Goal: Information Seeking & Learning: Learn about a topic

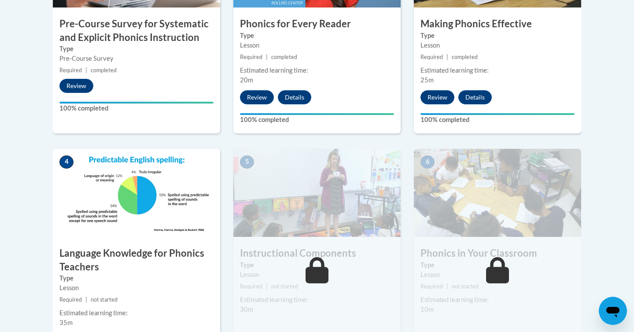
scroll to position [446, 0]
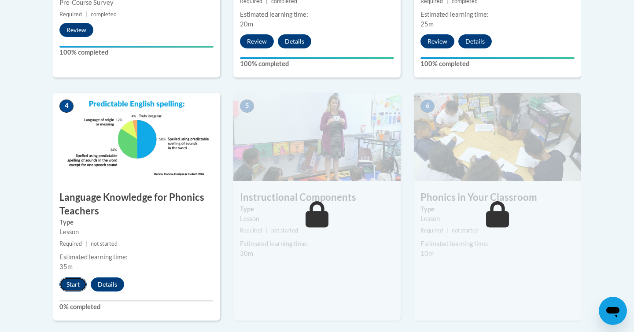
click at [73, 283] on button "Start" at bounding box center [72, 285] width 27 height 14
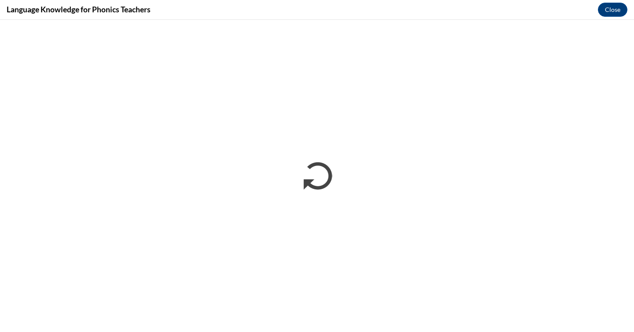
scroll to position [0, 0]
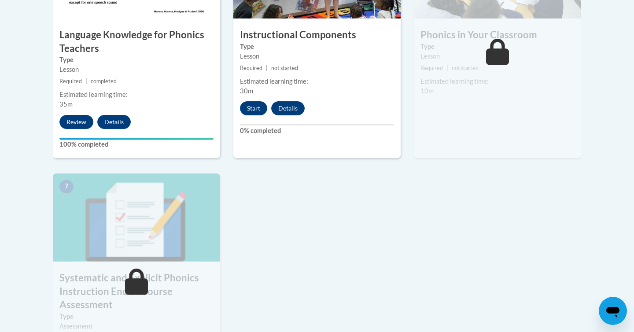
scroll to position [616, 0]
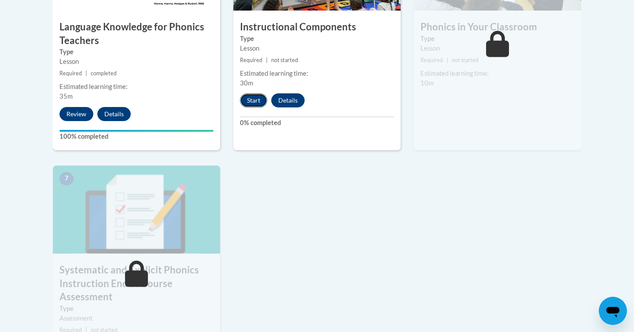
click at [253, 99] on button "Start" at bounding box center [253, 100] width 27 height 14
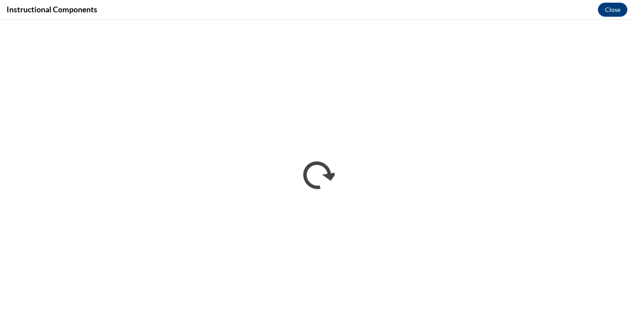
scroll to position [0, 0]
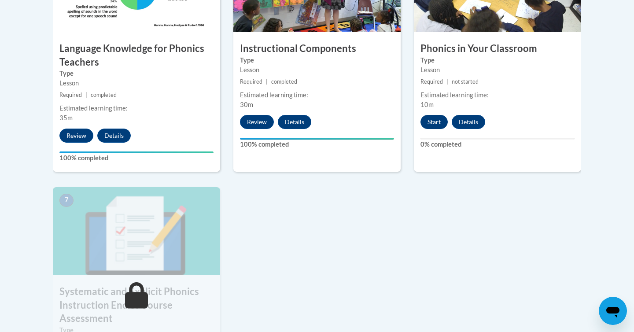
scroll to position [604, 0]
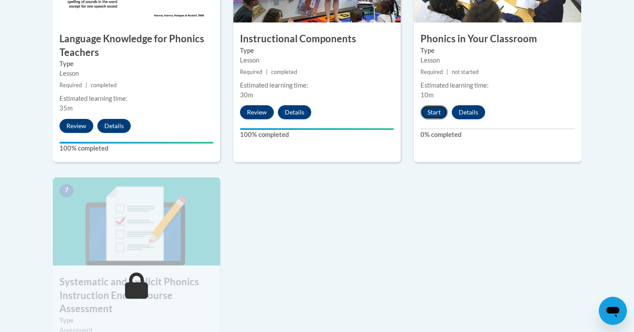
click at [433, 111] on button "Start" at bounding box center [434, 112] width 27 height 14
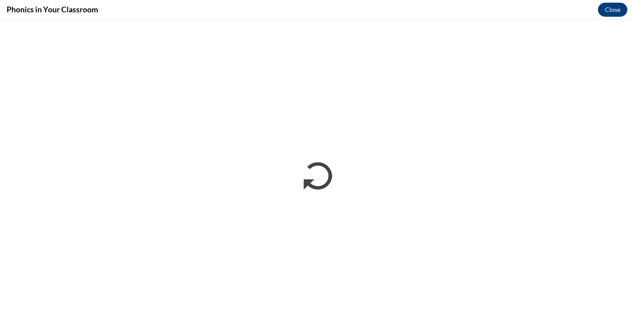
scroll to position [0, 0]
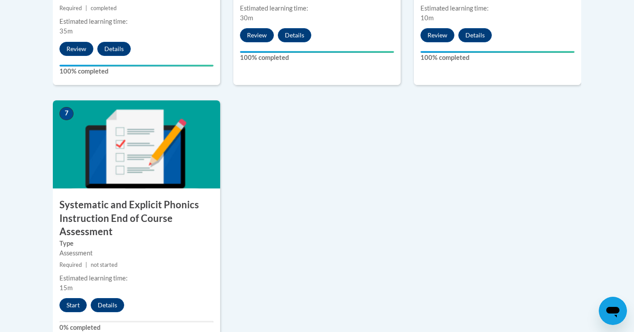
scroll to position [682, 0]
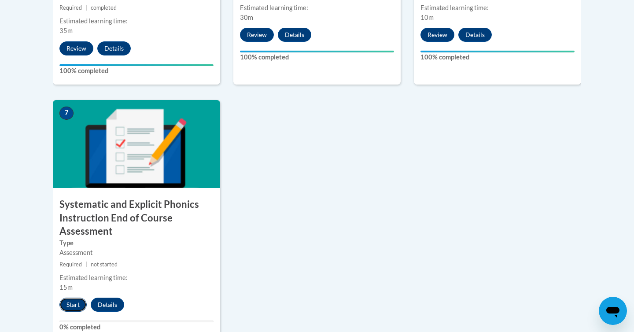
click at [70, 304] on button "Start" at bounding box center [72, 305] width 27 height 14
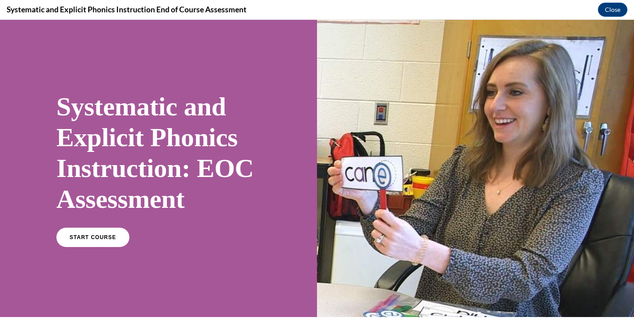
scroll to position [142, 0]
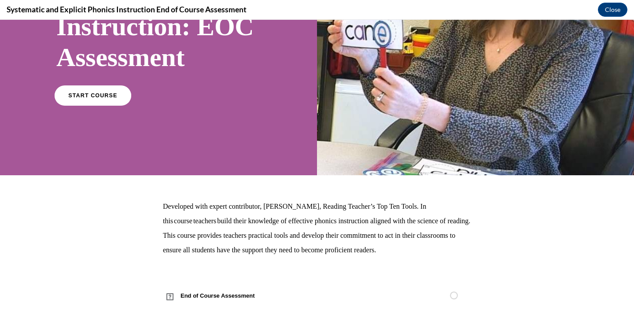
click at [108, 97] on span "START COURSE" at bounding box center [92, 96] width 49 height 7
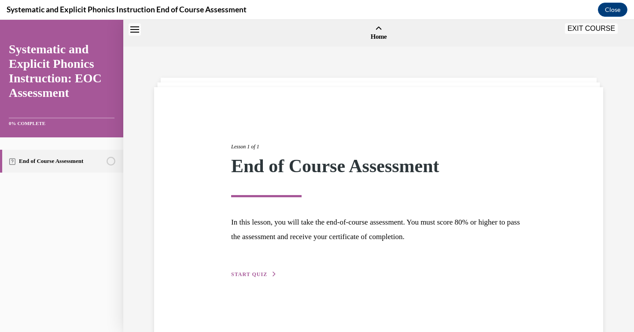
scroll to position [27, 0]
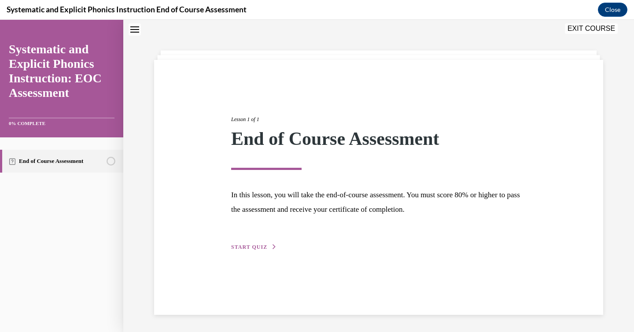
click at [262, 250] on span "START QUIZ" at bounding box center [249, 247] width 36 height 6
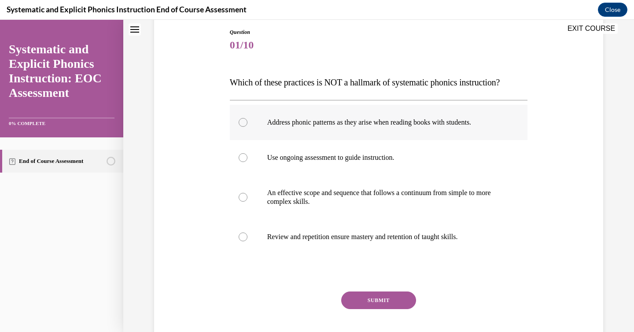
scroll to position [88, 0]
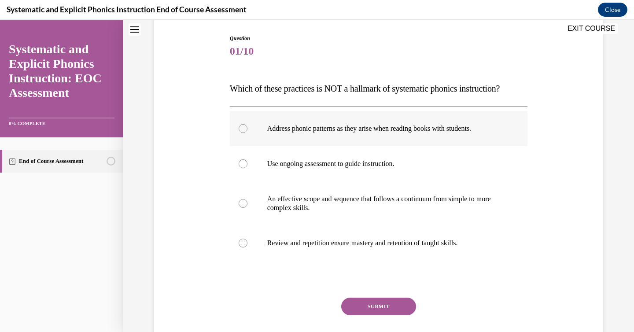
click at [419, 135] on div at bounding box center [379, 128] width 298 height 35
click at [392, 308] on button "SUBMIT" at bounding box center [378, 307] width 75 height 18
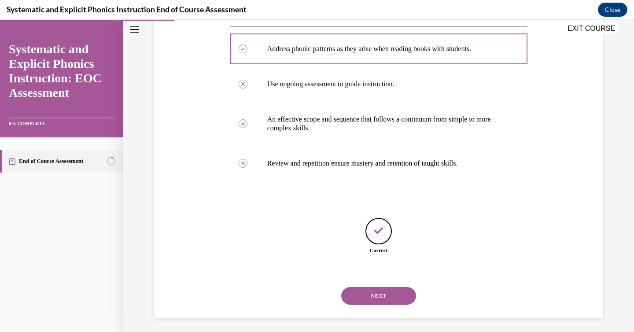
scroll to position [171, 0]
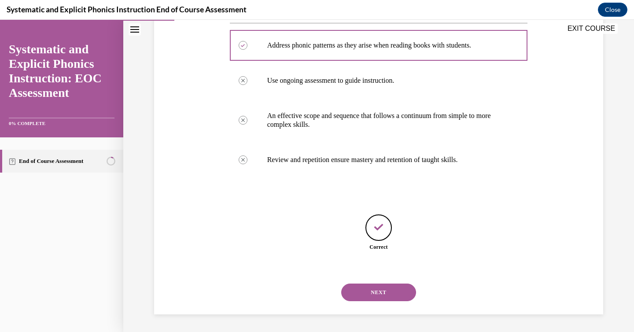
click at [390, 286] on button "NEXT" at bounding box center [378, 293] width 75 height 18
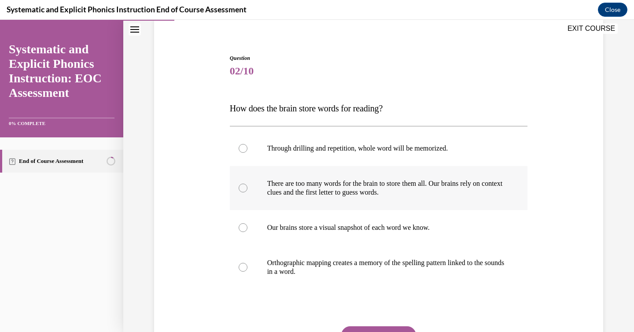
scroll to position [69, 0]
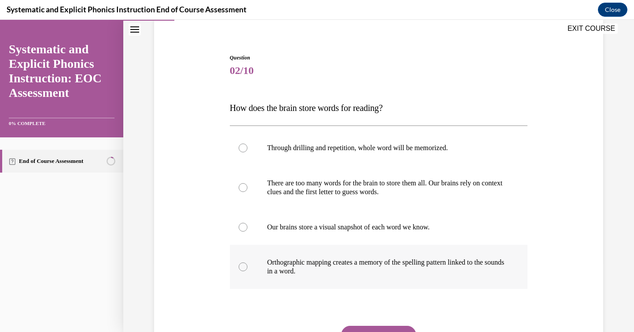
click at [472, 271] on p "Orthographic mapping creates a memory of the spelling pattern linked to the sou…" at bounding box center [386, 267] width 239 height 18
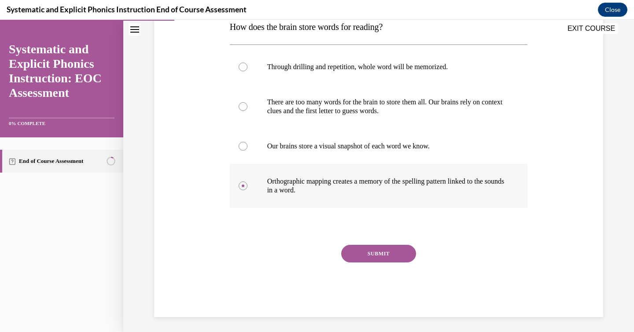
scroll to position [151, 0]
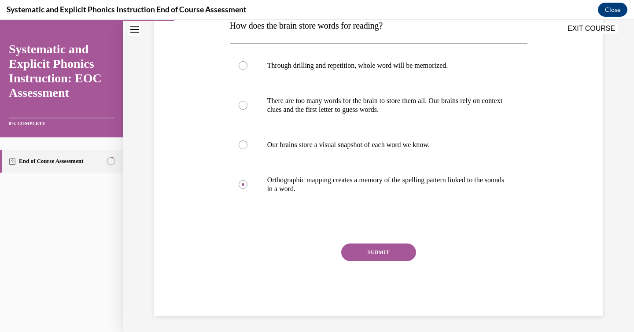
click at [375, 251] on button "SUBMIT" at bounding box center [378, 253] width 75 height 18
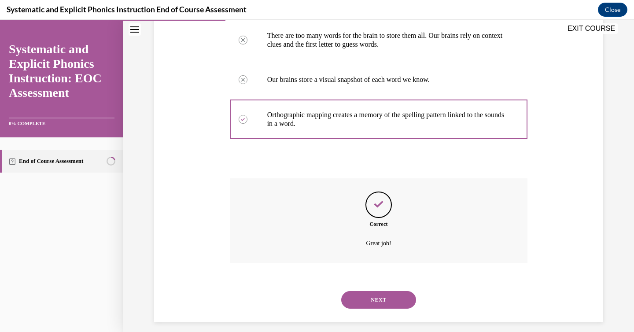
scroll to position [224, 0]
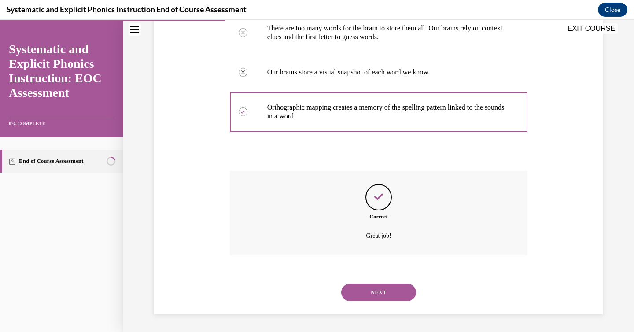
click at [382, 288] on button "NEXT" at bounding box center [378, 293] width 75 height 18
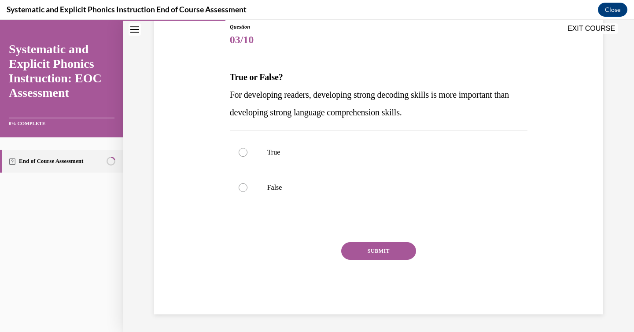
scroll to position [98, 0]
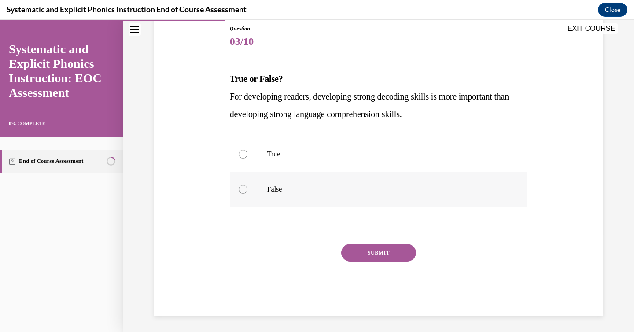
click at [411, 190] on p "False" at bounding box center [386, 189] width 239 height 9
click at [390, 252] on button "SUBMIT" at bounding box center [378, 253] width 75 height 18
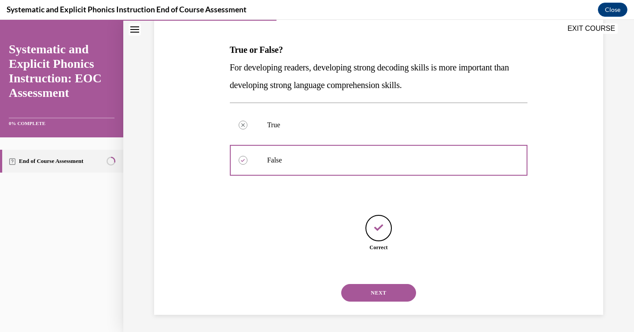
scroll to position [127, 0]
click at [368, 290] on button "NEXT" at bounding box center [378, 293] width 75 height 18
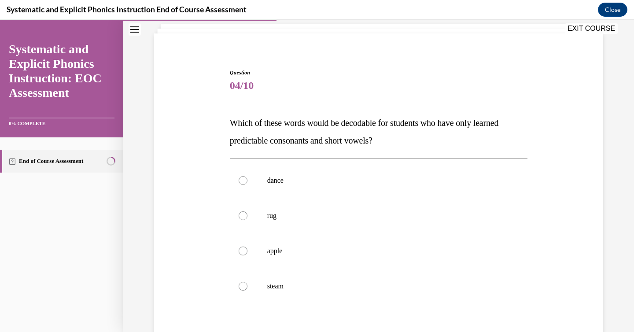
scroll to position [58, 0]
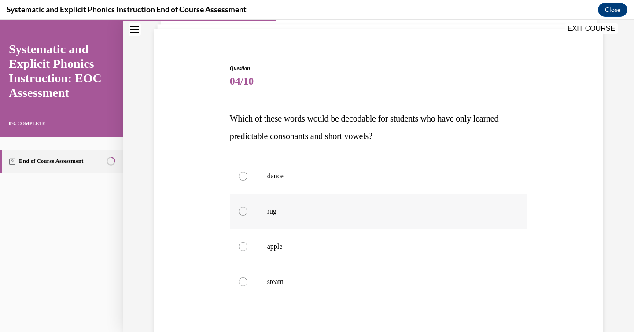
click at [287, 218] on div at bounding box center [379, 211] width 298 height 35
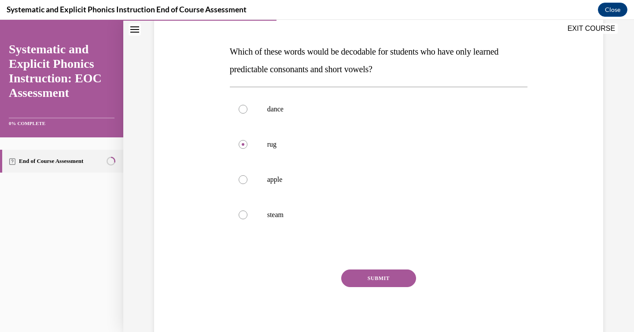
click at [362, 278] on button "SUBMIT" at bounding box center [378, 279] width 75 height 18
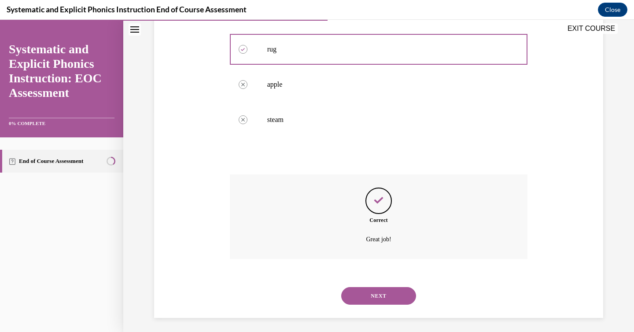
scroll to position [224, 0]
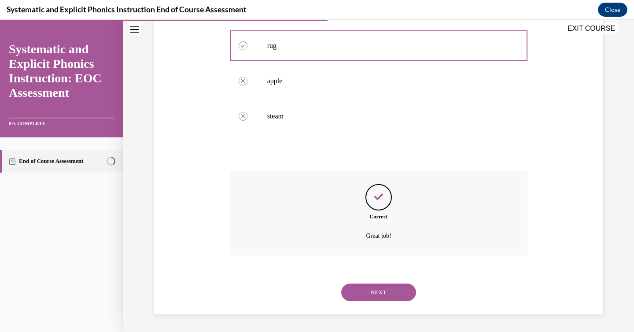
click at [378, 291] on button "NEXT" at bounding box center [378, 293] width 75 height 18
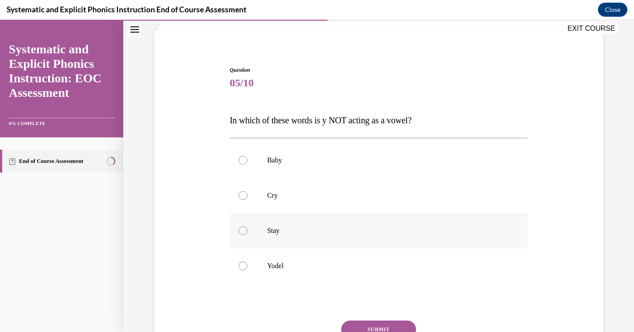
scroll to position [57, 0]
click at [295, 267] on p "Yodel" at bounding box center [386, 265] width 239 height 9
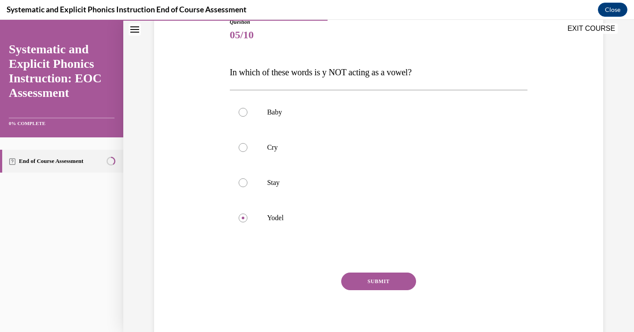
click at [377, 286] on button "SUBMIT" at bounding box center [378, 282] width 75 height 18
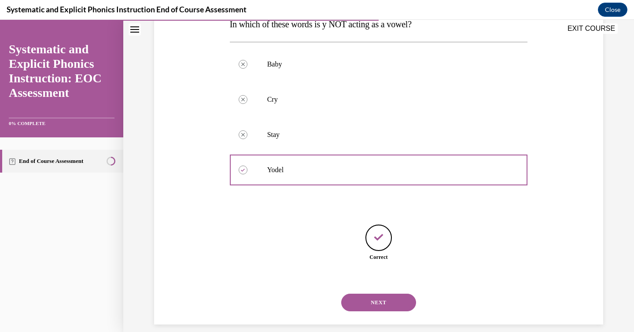
scroll to position [163, 0]
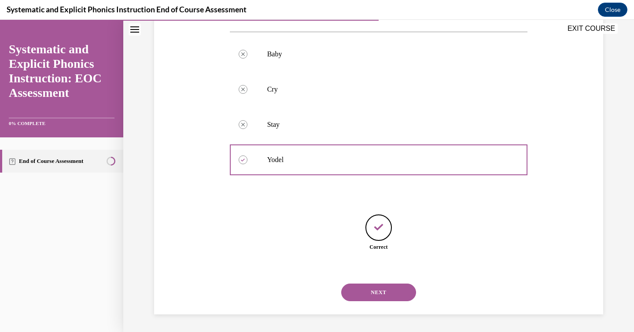
click at [381, 300] on button "NEXT" at bounding box center [378, 293] width 75 height 18
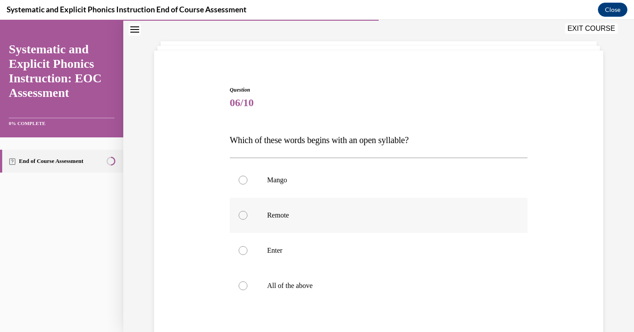
scroll to position [39, 0]
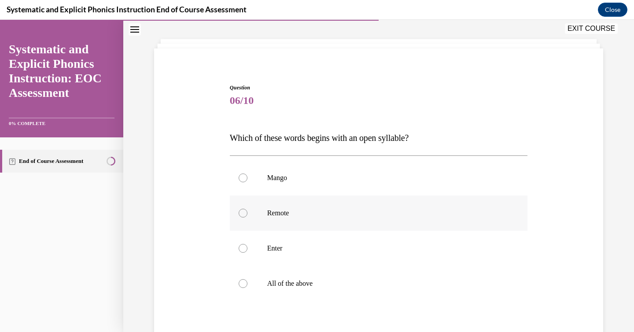
click at [379, 214] on p "Remote" at bounding box center [386, 213] width 239 height 9
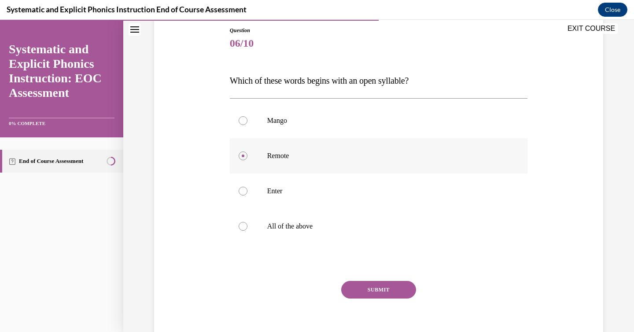
scroll to position [101, 0]
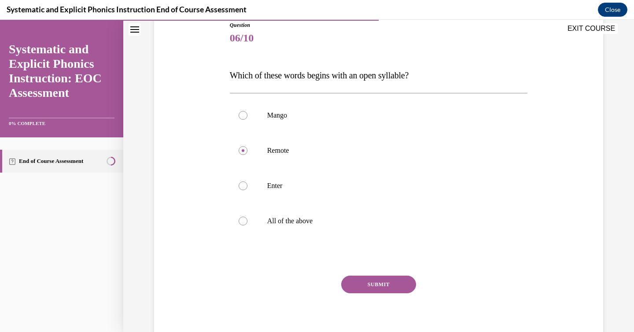
click at [380, 277] on button "SUBMIT" at bounding box center [378, 285] width 75 height 18
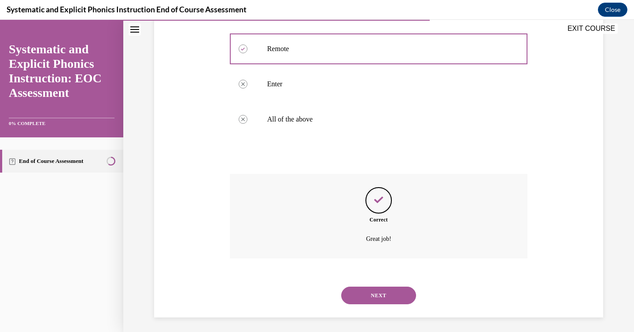
scroll to position [206, 0]
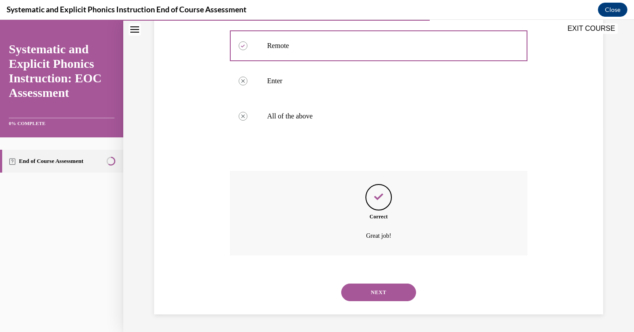
click at [356, 287] on button "NEXT" at bounding box center [378, 293] width 75 height 18
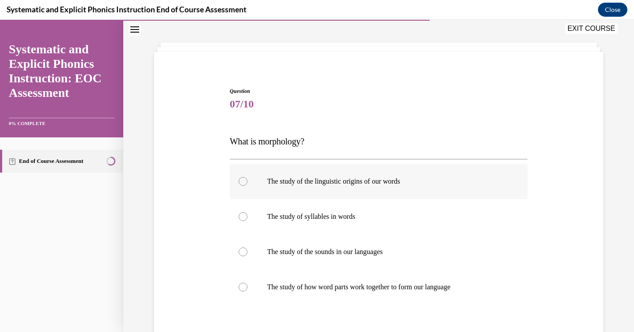
scroll to position [43, 0]
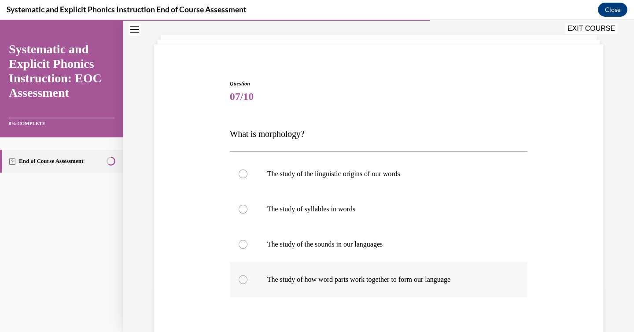
click at [384, 280] on p "The study of how word parts work together to form our language" at bounding box center [386, 279] width 239 height 9
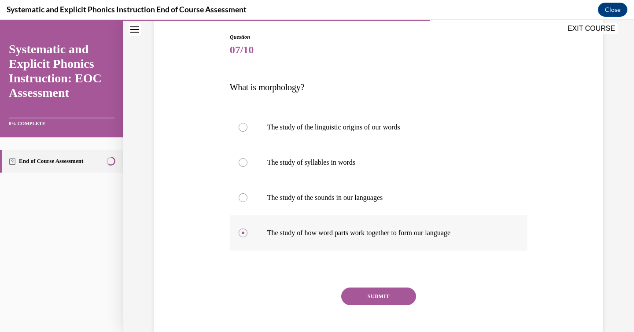
scroll to position [135, 0]
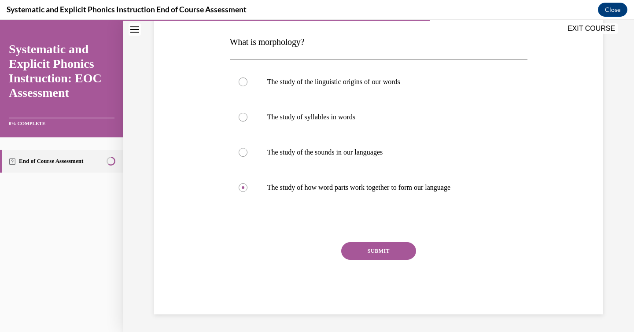
click at [379, 249] on button "SUBMIT" at bounding box center [378, 251] width 75 height 18
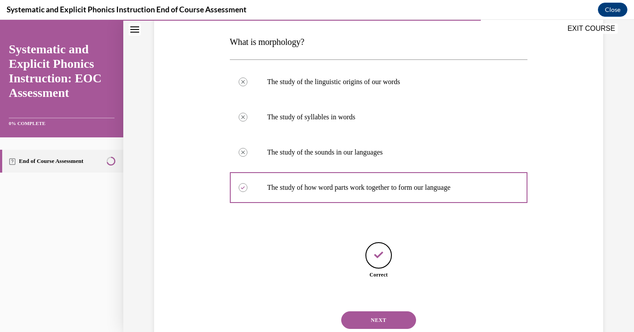
scroll to position [163, 0]
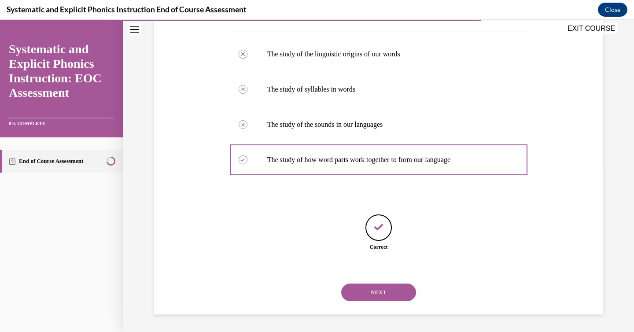
click at [374, 285] on button "NEXT" at bounding box center [378, 293] width 75 height 18
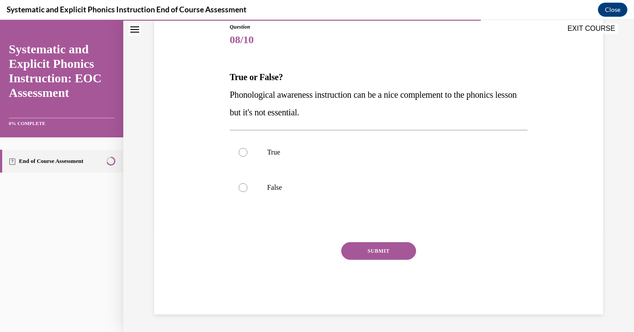
scroll to position [98, 0]
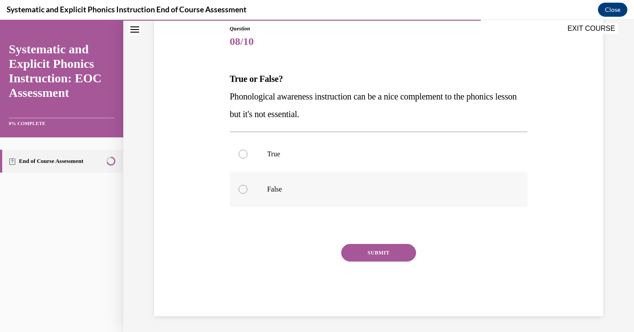
click at [300, 189] on p "False" at bounding box center [386, 189] width 239 height 9
click at [358, 257] on button "SUBMIT" at bounding box center [378, 253] width 75 height 18
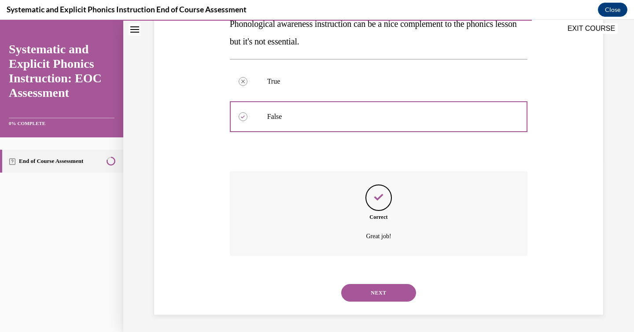
scroll to position [171, 0]
click at [379, 289] on button "NEXT" at bounding box center [378, 293] width 75 height 18
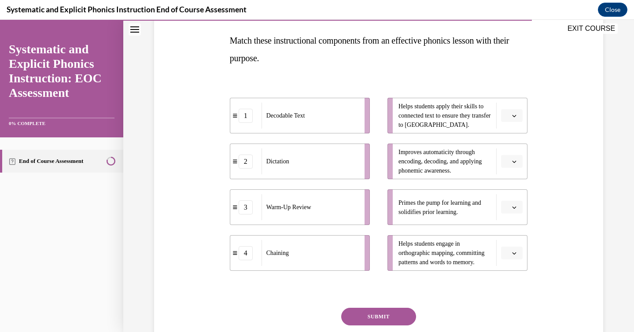
scroll to position [138, 0]
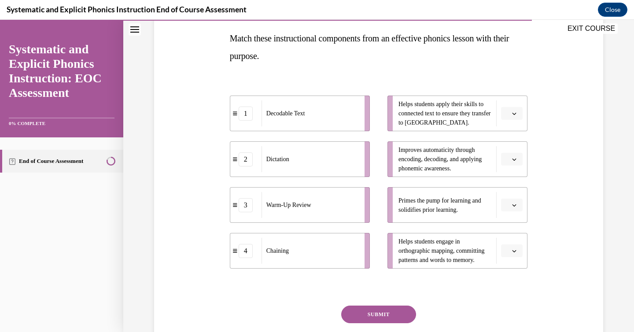
click at [518, 203] on button "button" at bounding box center [512, 205] width 22 height 13
click at [512, 276] on div "3" at bounding box center [511, 278] width 22 height 18
click at [514, 248] on span "button" at bounding box center [514, 251] width 6 height 6
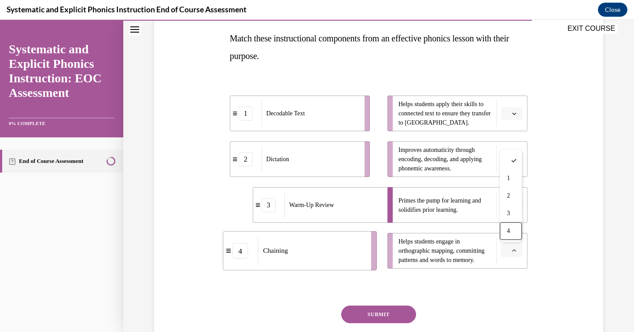
click at [511, 228] on div "4" at bounding box center [511, 231] width 22 height 18
click at [514, 114] on icon "button" at bounding box center [515, 114] width 4 height 2
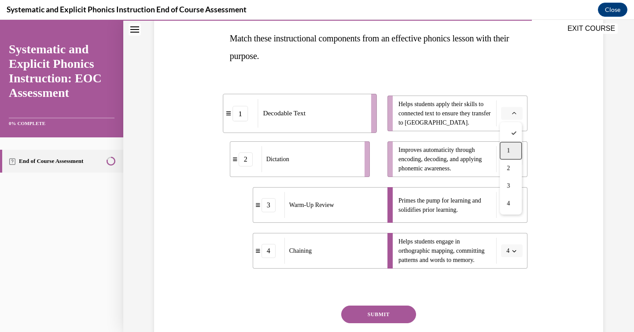
click at [511, 152] on div "1" at bounding box center [511, 151] width 22 height 18
click at [511, 160] on span "button" at bounding box center [514, 159] width 6 height 6
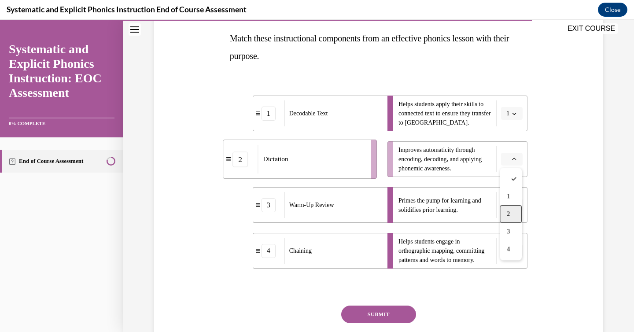
click at [505, 213] on div "2" at bounding box center [511, 214] width 22 height 18
click at [391, 308] on button "SUBMIT" at bounding box center [378, 315] width 75 height 18
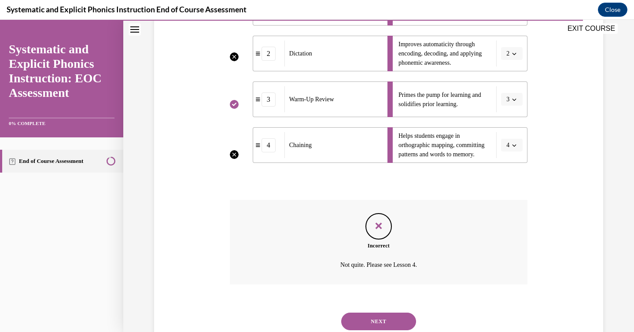
scroll to position [273, 0]
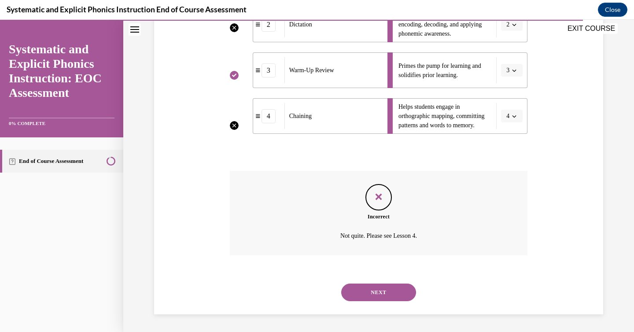
click at [391, 284] on button "NEXT" at bounding box center [378, 293] width 75 height 18
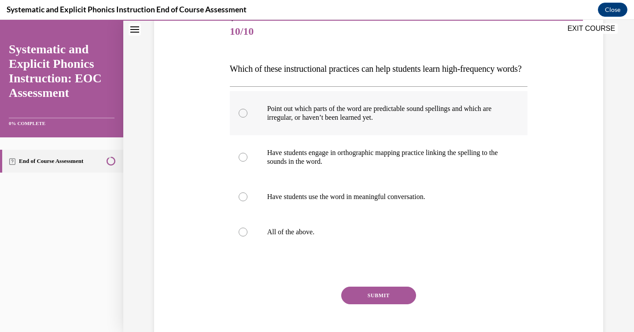
scroll to position [104, 0]
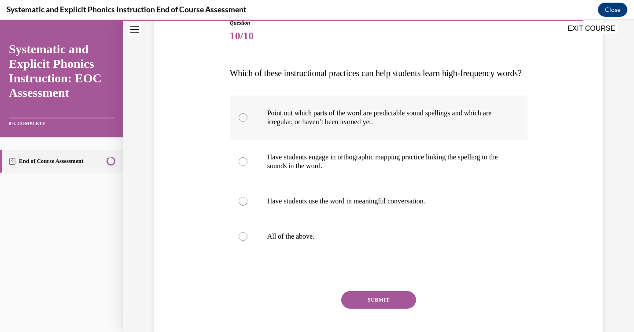
click at [410, 140] on div at bounding box center [379, 118] width 298 height 44
click at [385, 309] on button "SUBMIT" at bounding box center [378, 300] width 75 height 18
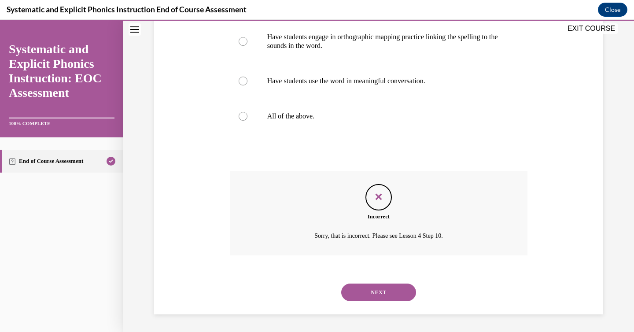
scroll to position [241, 0]
click at [385, 299] on button "NEXT" at bounding box center [378, 293] width 75 height 18
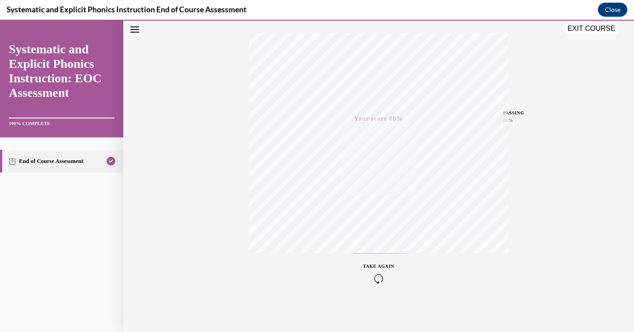
scroll to position [139, 0]
click at [595, 29] on button "EXIT COURSE" at bounding box center [591, 28] width 53 height 11
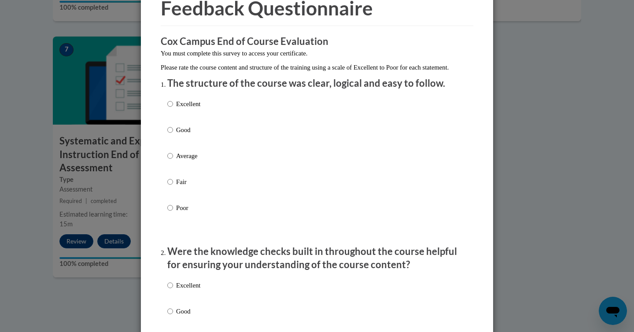
scroll to position [0, 0]
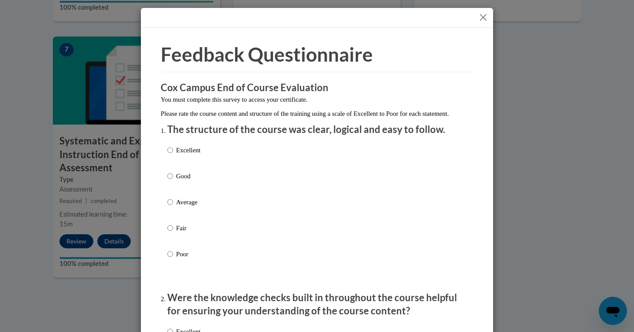
click at [478, 15] on button "Close" at bounding box center [483, 17] width 11 height 11
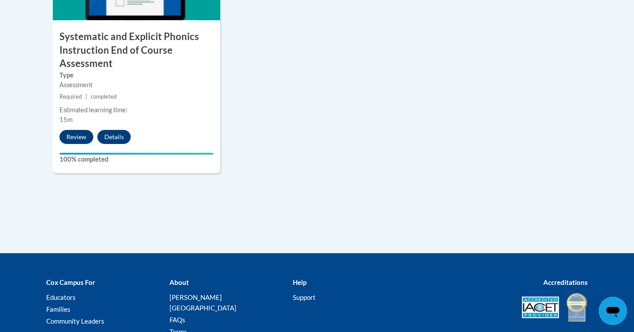
scroll to position [837, 0]
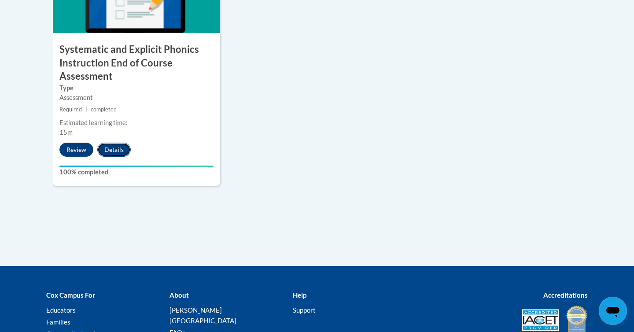
click at [119, 143] on button "Details" at bounding box center [113, 150] width 33 height 14
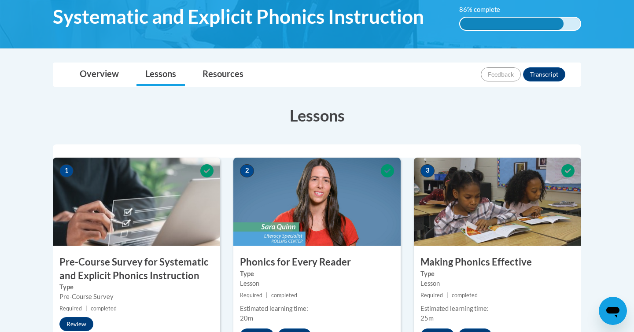
scroll to position [148, 0]
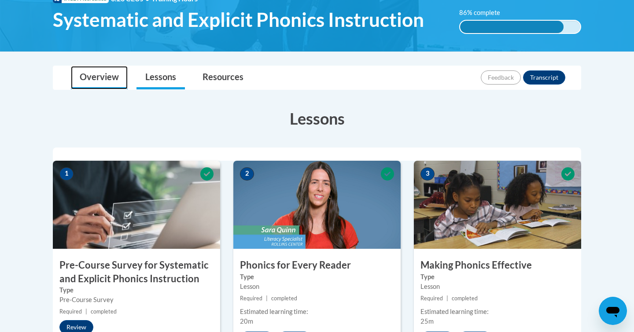
click at [109, 80] on link "Overview" at bounding box center [99, 77] width 57 height 23
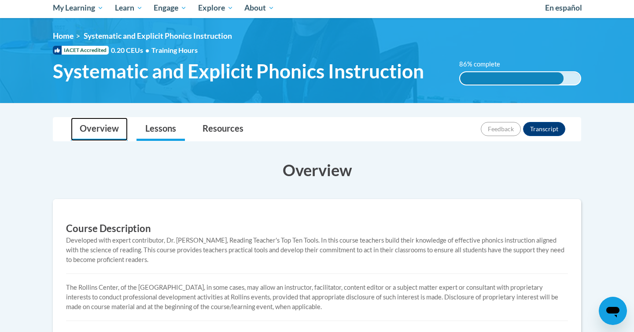
scroll to position [83, 0]
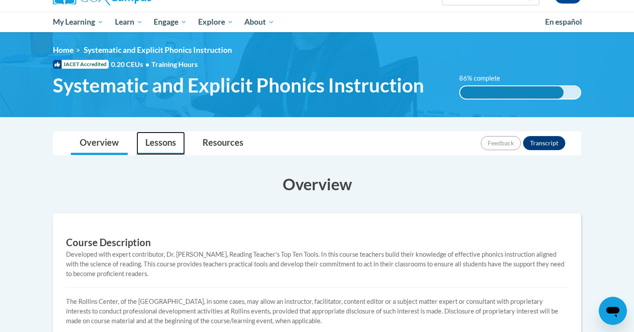
click at [159, 148] on link "Lessons" at bounding box center [161, 143] width 48 height 23
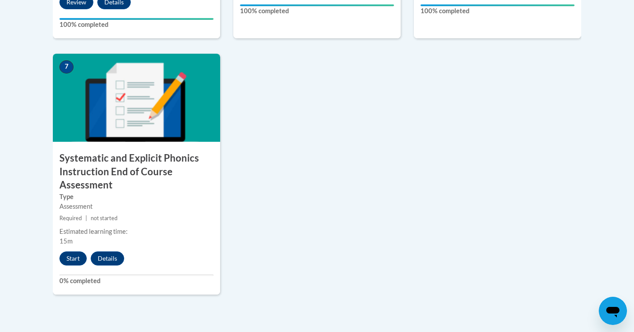
scroll to position [728, 0]
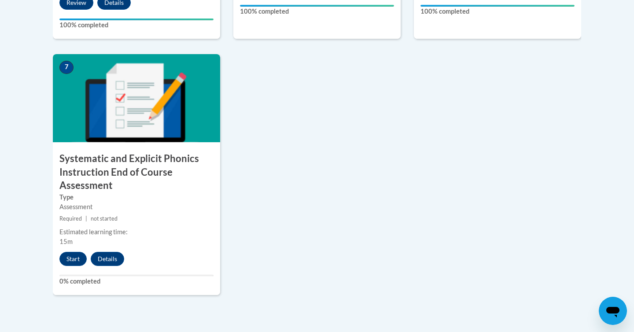
click at [71, 262] on button "Start" at bounding box center [72, 259] width 27 height 14
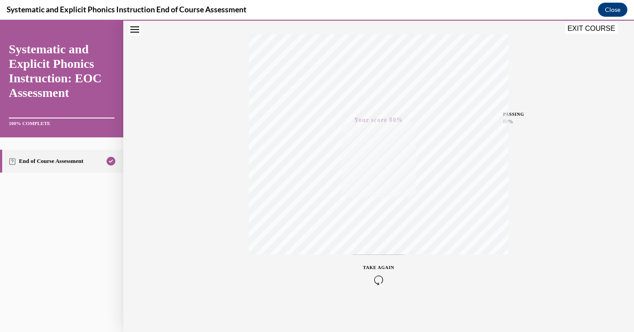
scroll to position [139, 0]
click at [597, 30] on button "EXIT COURSE" at bounding box center [591, 28] width 53 height 11
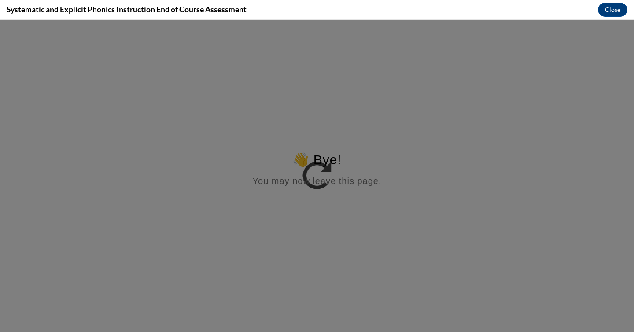
scroll to position [0, 0]
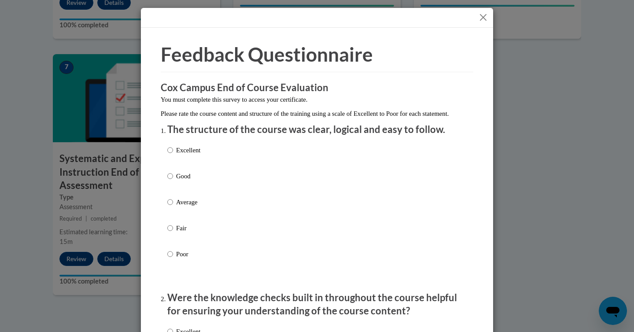
click at [190, 181] on p "Good" at bounding box center [188, 176] width 24 height 10
click at [173, 181] on input "Good" at bounding box center [170, 176] width 6 height 10
radio input "true"
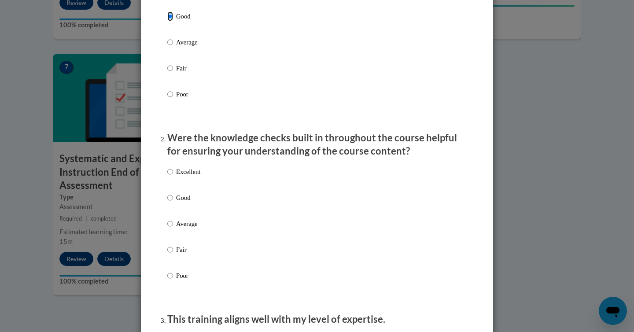
scroll to position [170, 0]
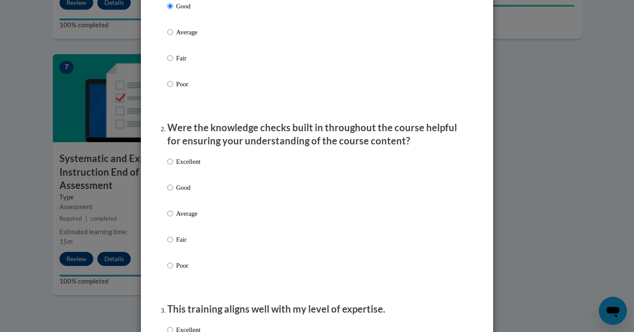
click at [184, 193] on p "Good" at bounding box center [188, 188] width 24 height 10
click at [173, 193] on input "Good" at bounding box center [170, 188] width 6 height 10
radio input "true"
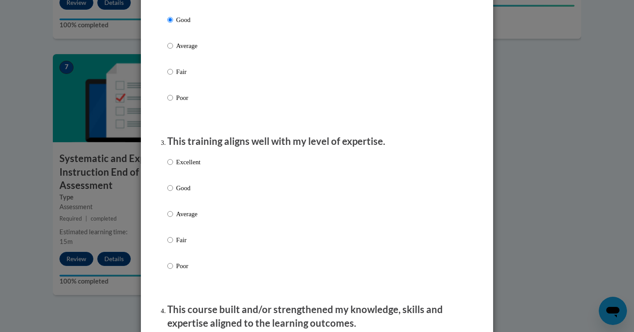
click at [183, 193] on p "Good" at bounding box center [188, 188] width 24 height 10
click at [173, 193] on input "Good" at bounding box center [170, 188] width 6 height 10
radio input "true"
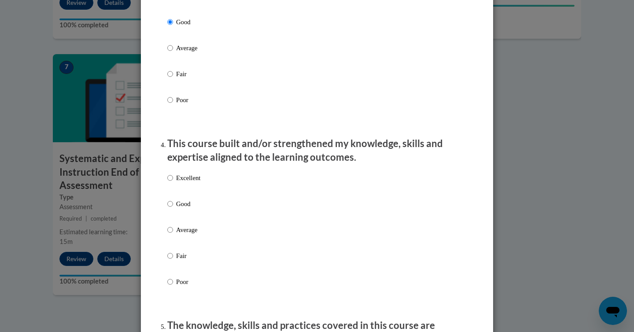
click at [184, 209] on p "Good" at bounding box center [188, 204] width 24 height 10
click at [173, 209] on input "Good" at bounding box center [170, 204] width 6 height 10
radio input "true"
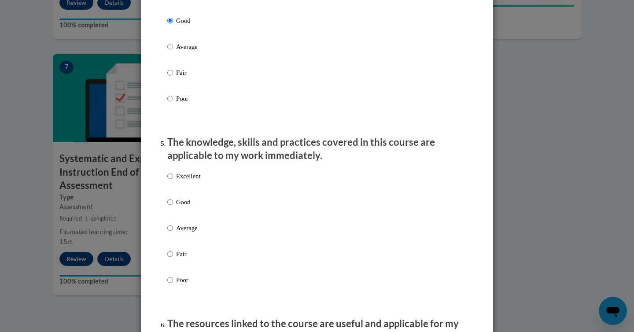
click at [185, 216] on label "Good" at bounding box center [183, 209] width 33 height 24
click at [173, 207] on input "Good" at bounding box center [170, 202] width 6 height 10
radio input "true"
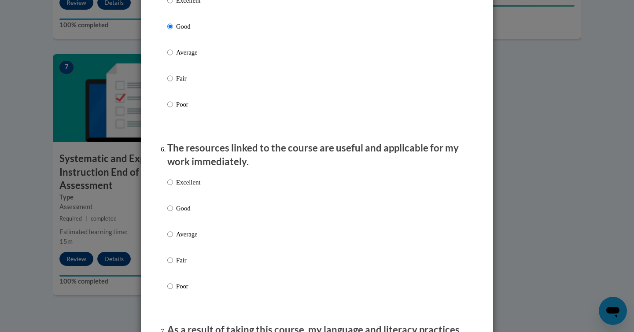
click at [185, 213] on p "Good" at bounding box center [188, 209] width 24 height 10
click at [173, 213] on input "Good" at bounding box center [170, 209] width 6 height 10
radio input "true"
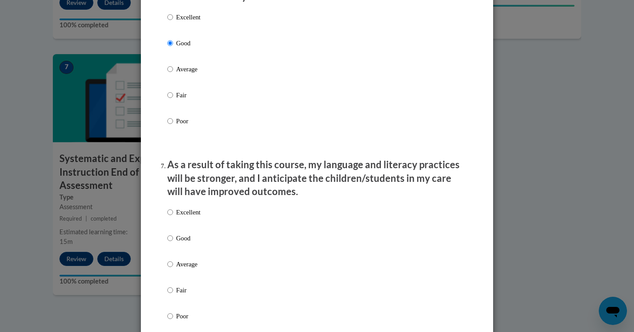
click at [181, 243] on p "Good" at bounding box center [188, 238] width 24 height 10
click at [173, 243] on input "Good" at bounding box center [170, 238] width 6 height 10
radio input "true"
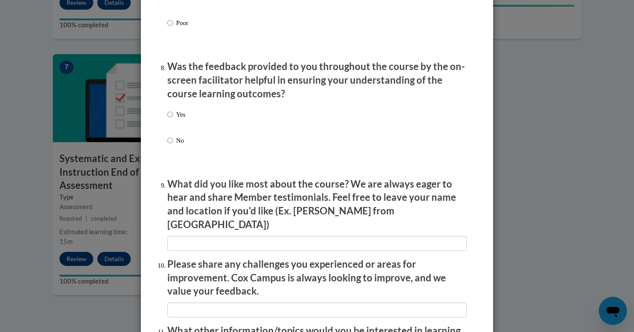
scroll to position [1332, 0]
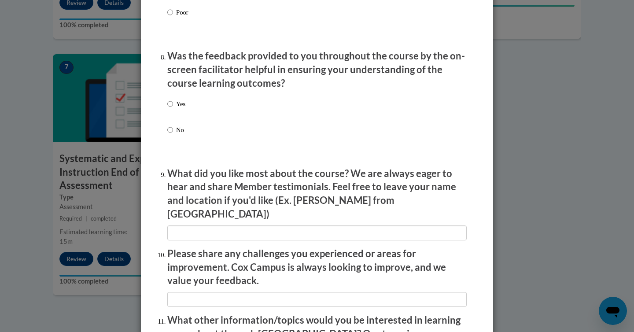
click at [221, 112] on div "Yes No" at bounding box center [317, 128] width 300 height 66
click at [188, 107] on div "Yes No" at bounding box center [317, 128] width 300 height 66
click at [171, 109] on input "Yes" at bounding box center [170, 104] width 6 height 10
radio input "true"
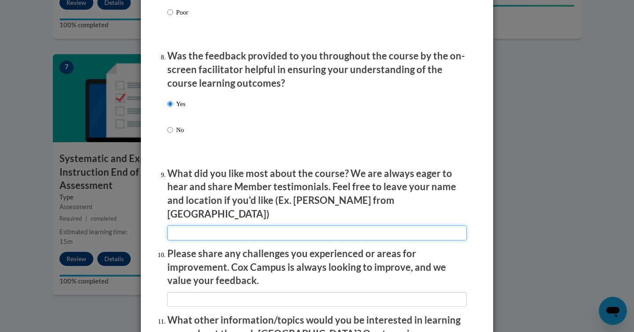
click at [230, 232] on input "textbox" at bounding box center [317, 233] width 300 height 15
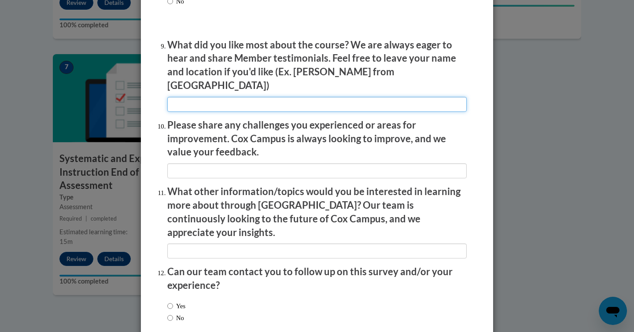
scroll to position [1501, 0]
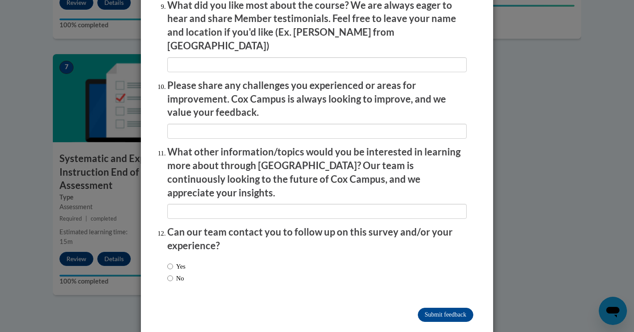
click at [222, 264] on div "Yes No" at bounding box center [317, 273] width 300 height 33
click at [176, 274] on label "No" at bounding box center [175, 279] width 17 height 10
click at [173, 274] on input "No" at bounding box center [170, 279] width 6 height 10
radio input "true"
click at [442, 308] on input "Submit feedback" at bounding box center [446, 315] width 56 height 14
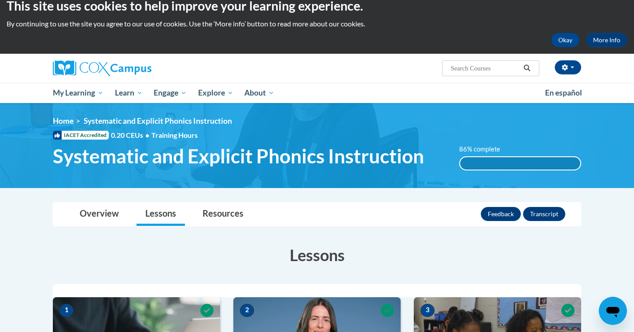
scroll to position [0, 0]
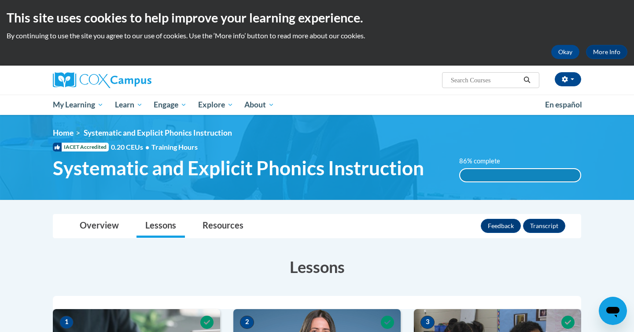
click at [539, 167] on div "86% complete 86% complete 0.001%" at bounding box center [521, 169] width 136 height 26
click at [471, 160] on label "86% complete" at bounding box center [485, 161] width 51 height 10
click at [471, 159] on label "86% complete" at bounding box center [485, 161] width 51 height 10
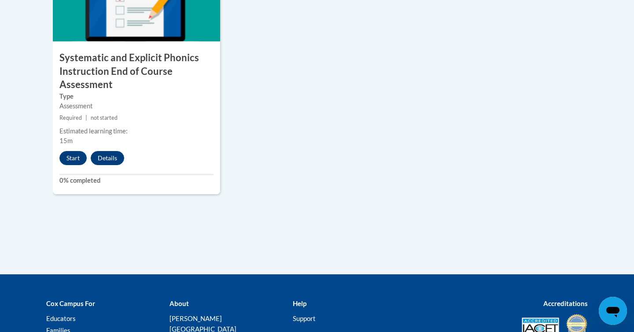
scroll to position [786, 0]
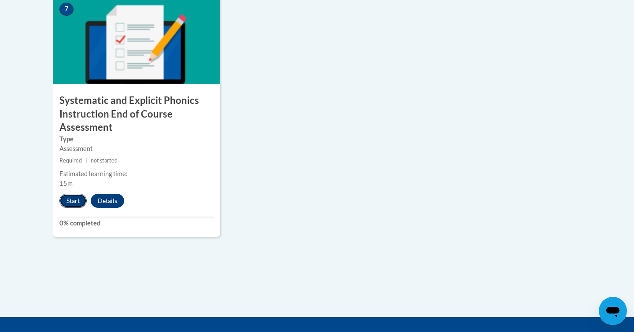
click at [72, 198] on button "Start" at bounding box center [72, 201] width 27 height 14
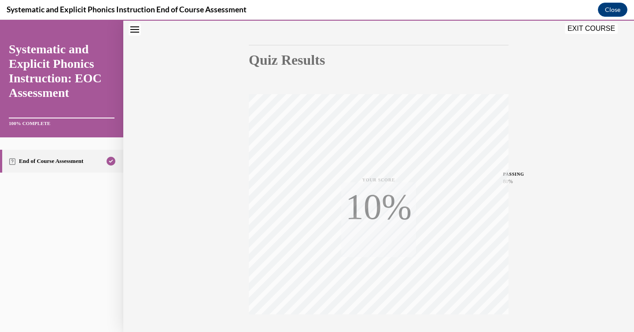
scroll to position [139, 0]
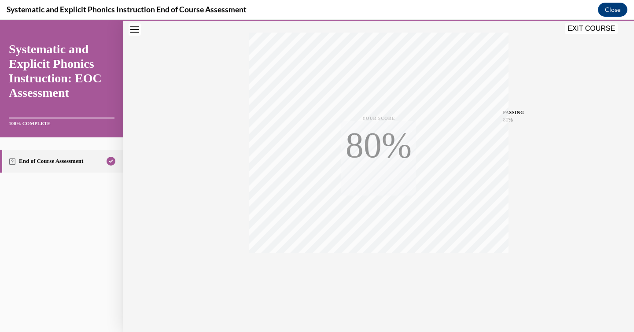
click at [135, 26] on button "Close navigation menu" at bounding box center [135, 29] width 12 height 12
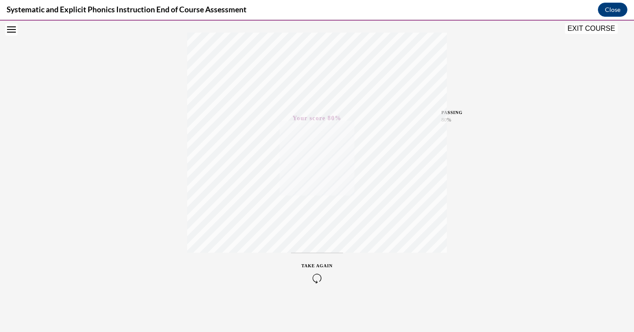
click at [15, 28] on icon "Open navigation menu" at bounding box center [11, 29] width 9 height 6
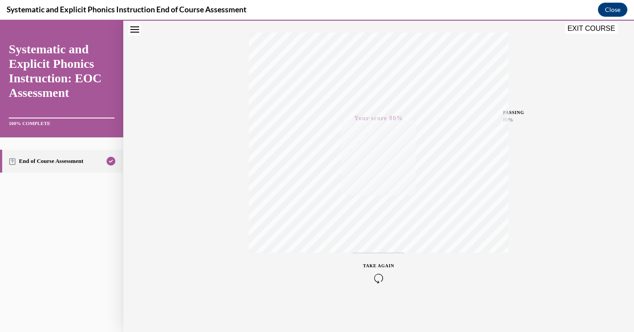
click at [604, 29] on button "EXIT COURSE" at bounding box center [591, 28] width 53 height 11
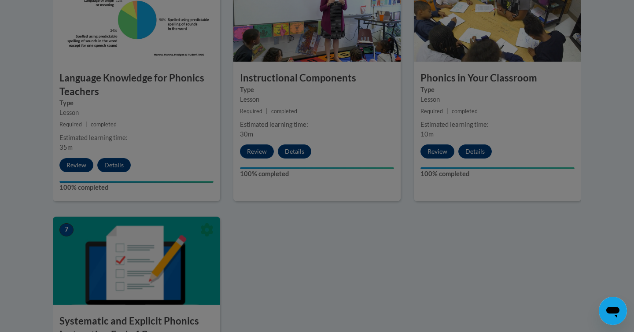
scroll to position [551, 0]
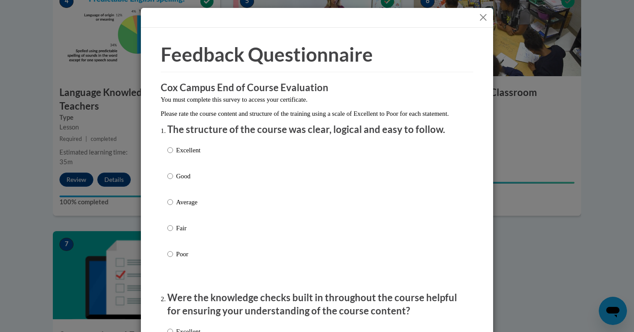
click at [183, 181] on p "Good" at bounding box center [188, 176] width 24 height 10
click at [173, 181] on input "Good" at bounding box center [170, 176] width 6 height 10
radio input "true"
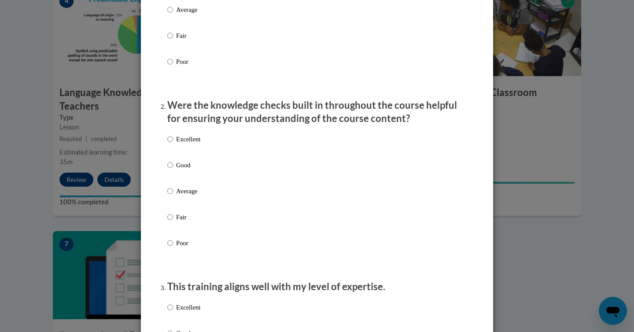
scroll to position [202, 0]
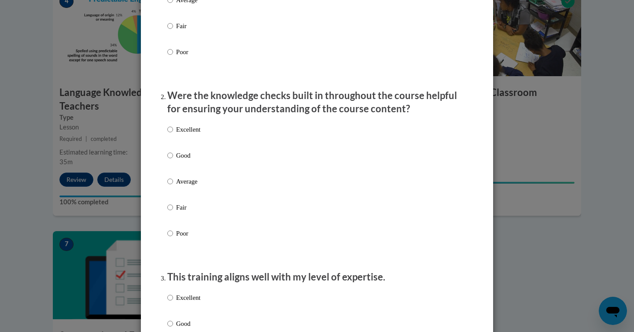
click at [192, 160] on p "Good" at bounding box center [188, 156] width 24 height 10
click at [173, 160] on input "Good" at bounding box center [170, 156] width 6 height 10
radio input "true"
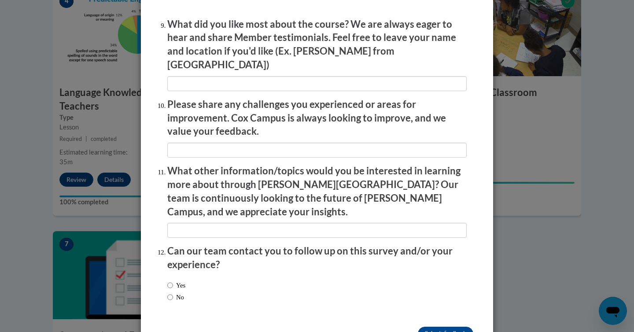
scroll to position [1501, 0]
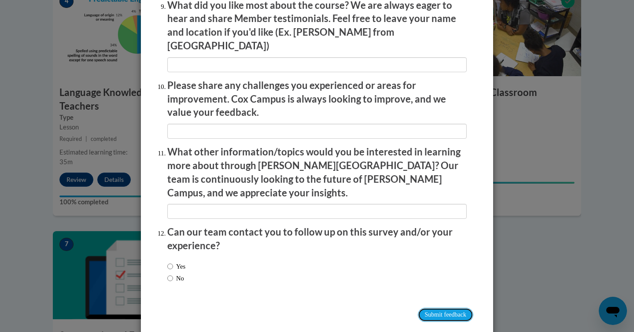
click at [448, 308] on input "Submit feedback" at bounding box center [446, 315] width 56 height 14
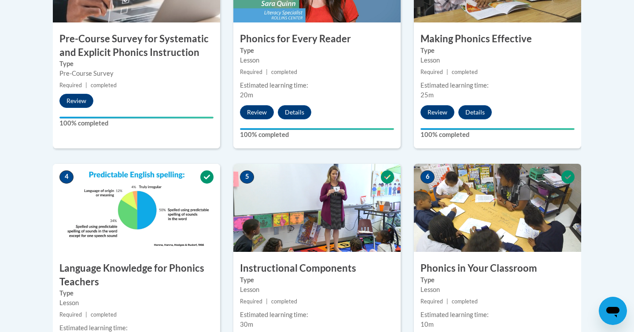
scroll to position [0, 0]
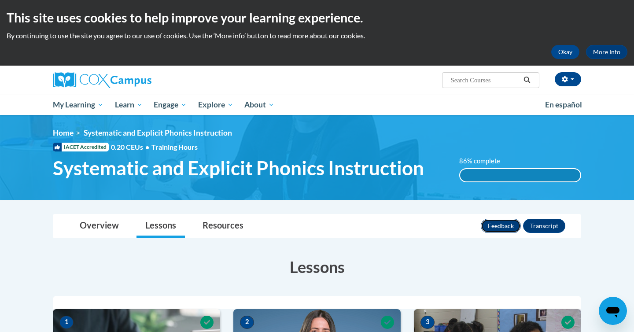
click at [510, 221] on button "Feedback" at bounding box center [501, 226] width 40 height 14
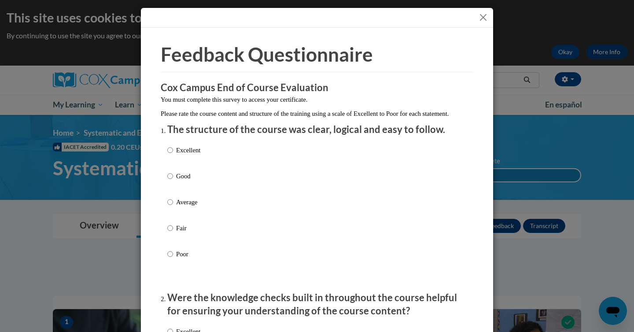
click at [487, 15] on button "Close" at bounding box center [483, 17] width 11 height 11
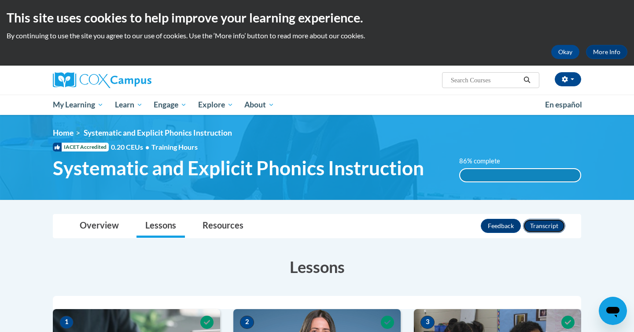
click at [549, 223] on button "Transcript" at bounding box center [544, 226] width 42 height 14
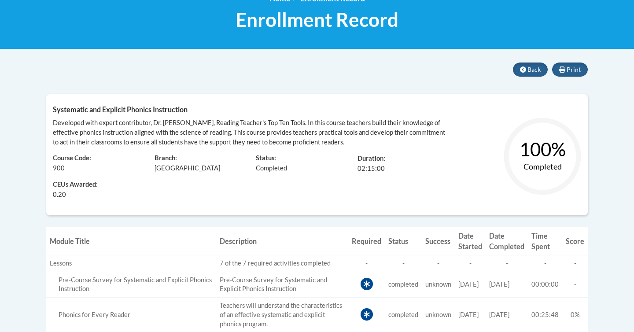
scroll to position [138, 0]
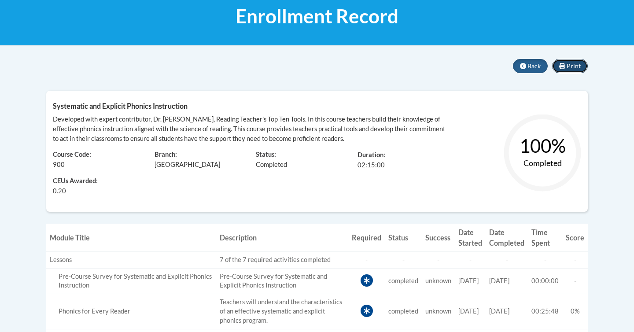
click at [565, 66] on icon at bounding box center [563, 66] width 6 height 6
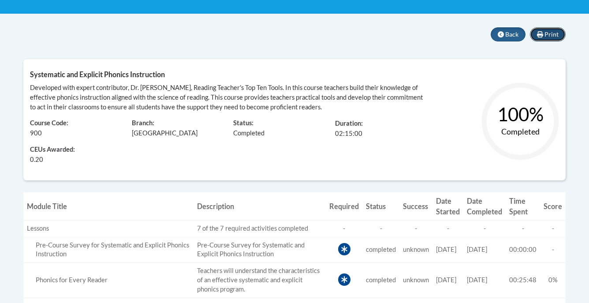
scroll to position [165, 0]
